Goal: Information Seeking & Learning: Learn about a topic

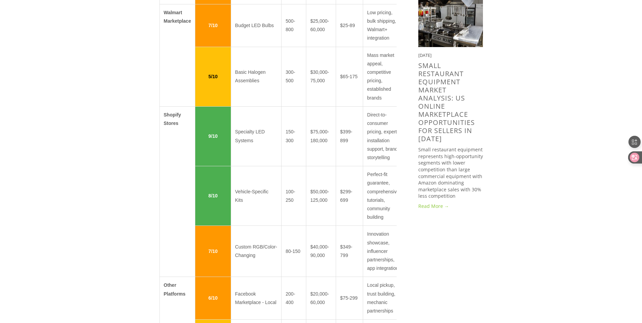
scroll to position [885, 0]
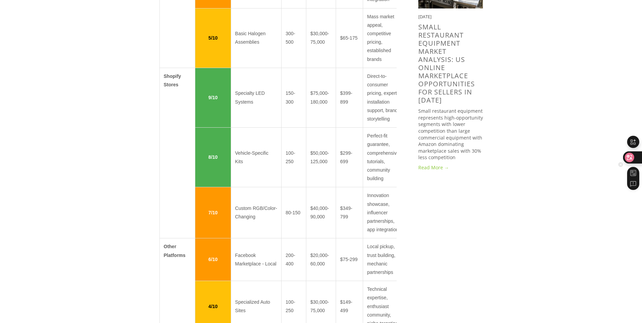
click at [633, 158] on icon at bounding box center [630, 157] width 7 height 7
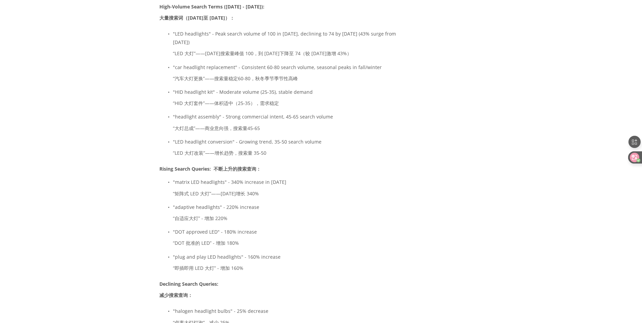
scroll to position [2709, 0]
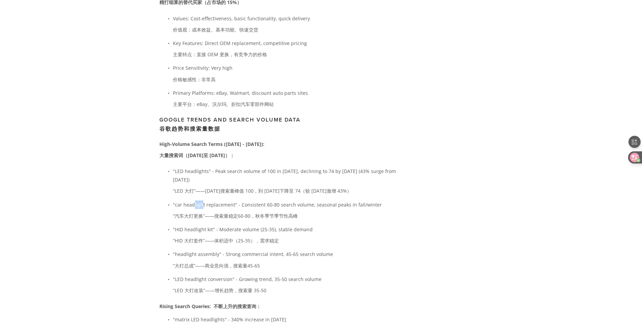
drag, startPoint x: 203, startPoint y: 209, endPoint x: 194, endPoint y: 209, distance: 8.8
click at [194, 209] on p ""car headlight replacement" - Consistent 60-80 search volume, seasonal peaks in…" at bounding box center [285, 211] width 224 height 22
click at [186, 211] on p ""car headlight replacement" - Consistent 60-80 search volume, seasonal peaks in…" at bounding box center [285, 211] width 224 height 22
click at [185, 210] on p ""car headlight replacement" - Consistent 60-80 search volume, seasonal peaks in…" at bounding box center [285, 211] width 224 height 22
drag, startPoint x: 182, startPoint y: 208, endPoint x: 187, endPoint y: 208, distance: 5.1
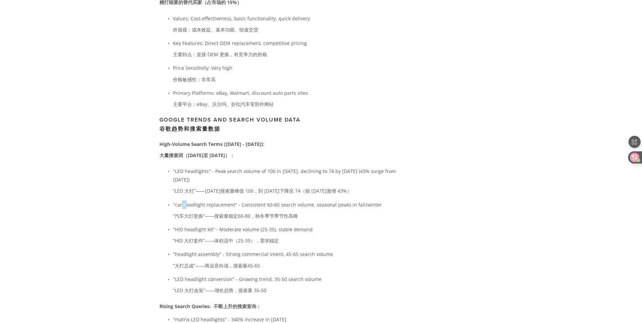
click at [187, 208] on p ""car headlight replacement" - Consistent 60-80 search volume, seasonal peaks in…" at bounding box center [285, 211] width 224 height 22
click at [185, 212] on p ""car headlight replacement" - Consistent 60-80 search volume, seasonal peaks in…" at bounding box center [285, 211] width 224 height 22
drag, startPoint x: 183, startPoint y: 211, endPoint x: 203, endPoint y: 209, distance: 20.7
click at [203, 209] on p ""car headlight replacement" - Consistent 60-80 search volume, seasonal peaks in…" at bounding box center [285, 211] width 224 height 22
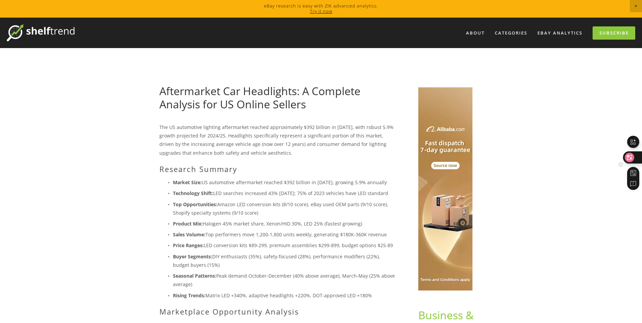
click at [631, 153] on icon at bounding box center [629, 157] width 9 height 9
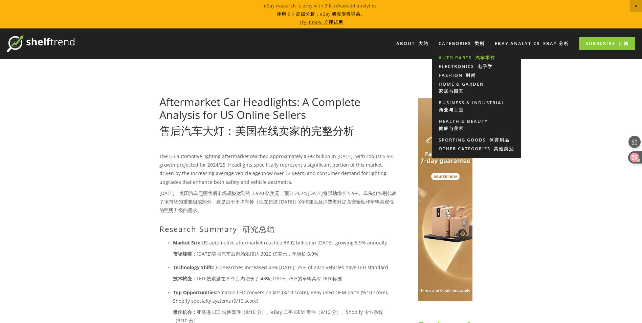
click at [454, 56] on link "Auto Parts 汽车零件" at bounding box center [476, 58] width 89 height 9
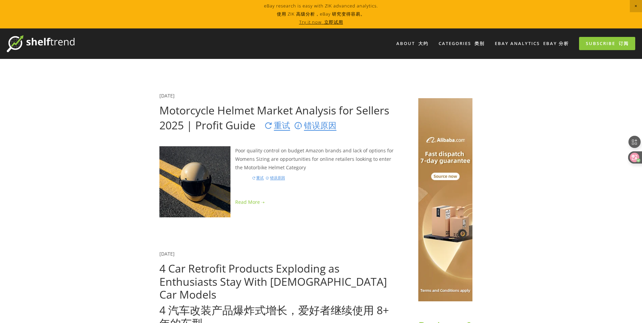
click at [282, 123] on font "重试" at bounding box center [277, 125] width 26 height 13
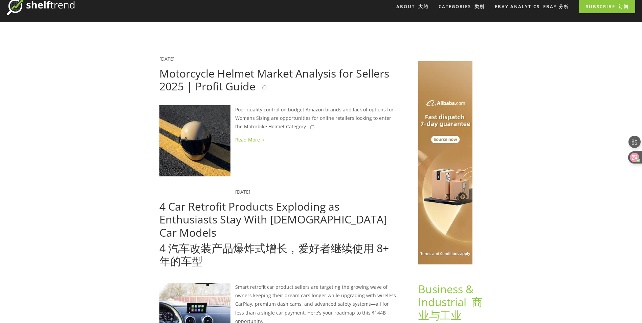
scroll to position [34, 0]
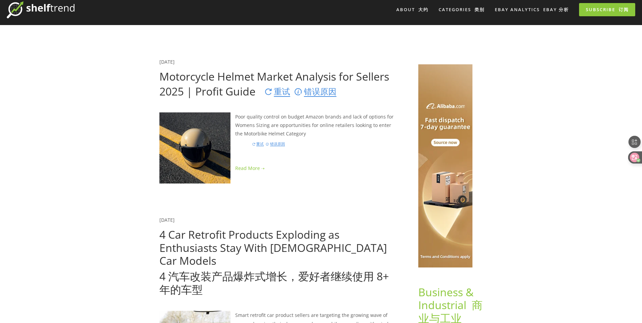
click at [311, 92] on font "错误原因" at bounding box center [315, 91] width 42 height 13
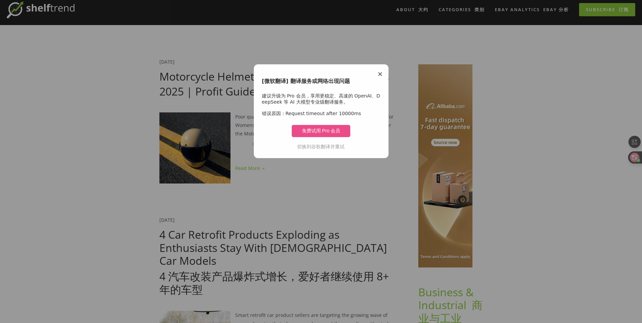
click at [328, 147] on link "切换到谷歌翻译并重试" at bounding box center [320, 146] width 47 height 5
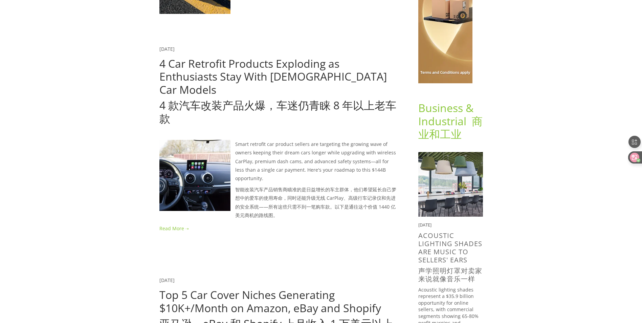
scroll to position [192, 0]
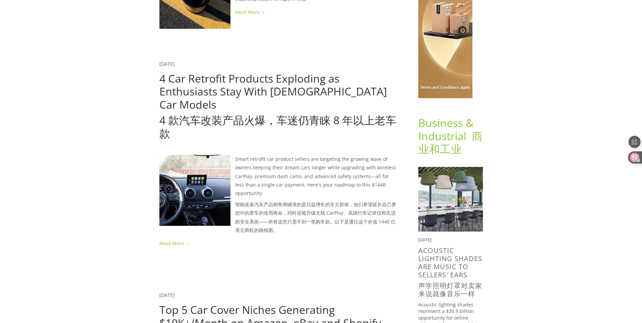
click at [295, 113] on font "4 款汽车改装产品火爆，车迷仍青睐 8 年以上老车款" at bounding box center [278, 126] width 237 height 27
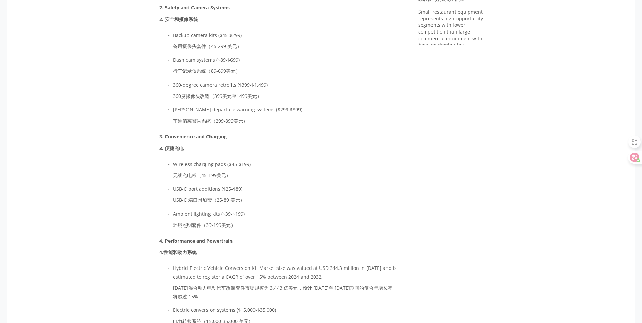
scroll to position [1016, 0]
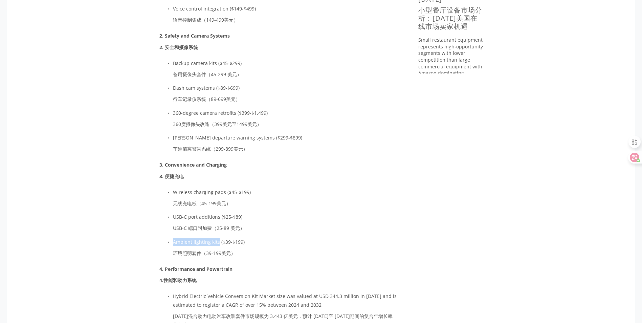
drag, startPoint x: 173, startPoint y: 228, endPoint x: 218, endPoint y: 228, distance: 44.4
click at [218, 238] on p "Ambient lighting kits ($39-$199) 环境照明套件（39-199美元）" at bounding box center [285, 249] width 224 height 22
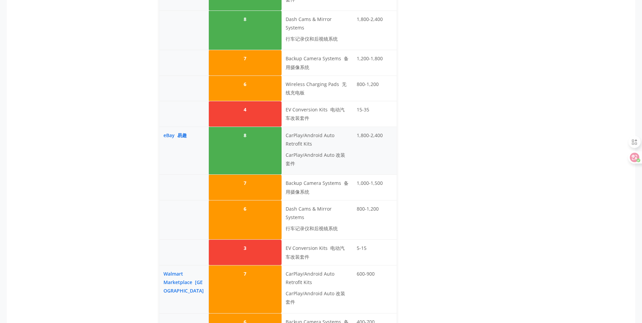
scroll to position [1930, 0]
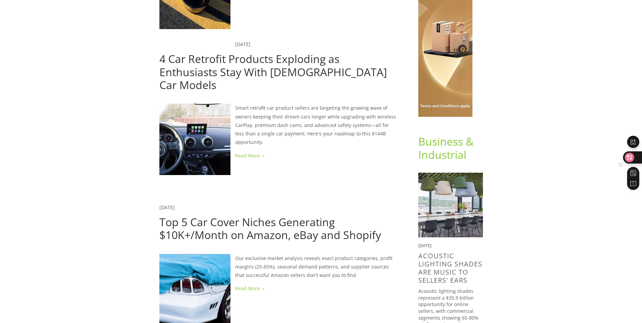
click at [633, 158] on icon at bounding box center [629, 157] width 9 height 9
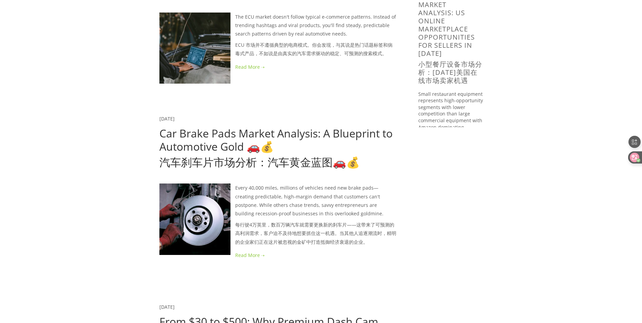
scroll to position [937, 0]
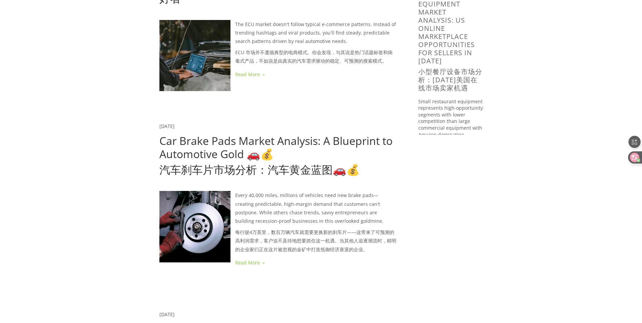
click at [321, 162] on font "汽车刹车片市场分析：汽车黄金蓝图🚗💰" at bounding box center [260, 169] width 200 height 15
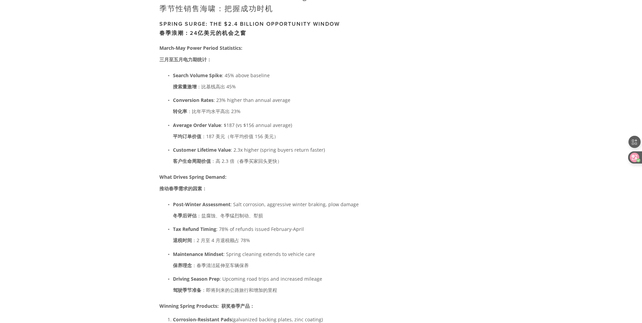
scroll to position [6773, 0]
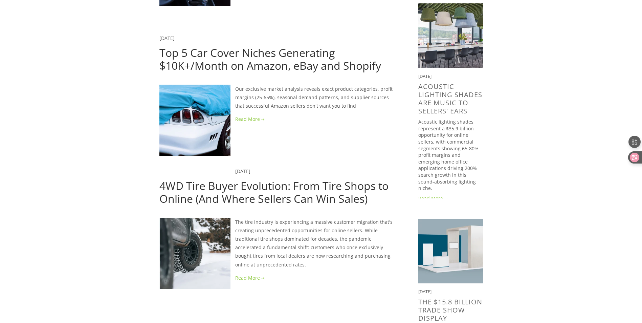
scroll to position [327, 0]
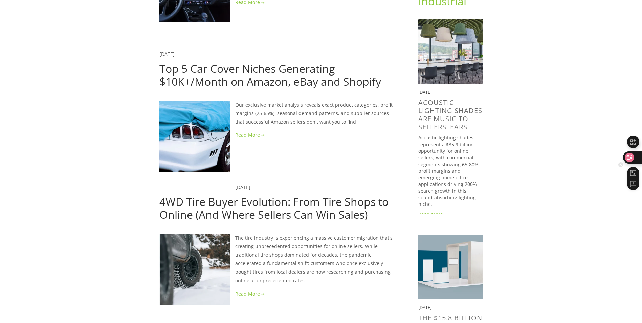
drag, startPoint x: 633, startPoint y: 154, endPoint x: 621, endPoint y: 154, distance: 11.9
click at [633, 154] on icon at bounding box center [629, 157] width 9 height 9
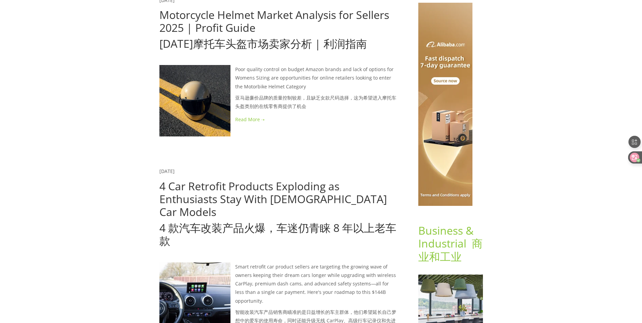
scroll to position [142, 0]
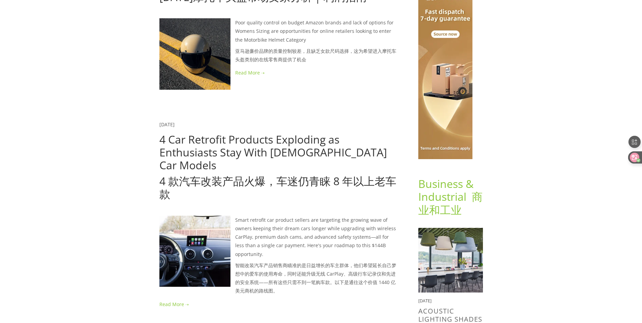
click at [350, 154] on link "4 Car Retrofit Products Exploding as Enthusiasts Stay With 8+ Year Old Car Mode…" at bounding box center [278, 166] width 237 height 69
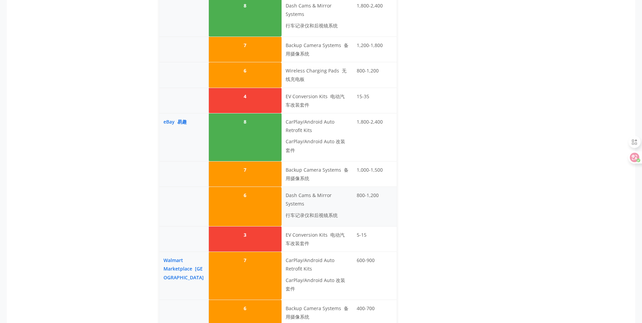
scroll to position [1894, 0]
